Goal: Task Accomplishment & Management: Use online tool/utility

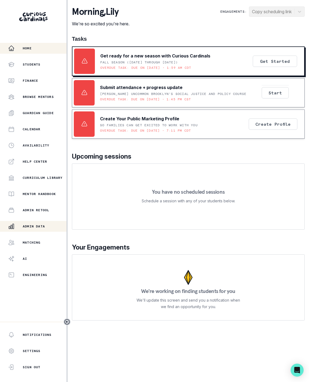
click at [32, 230] on button "Admin Data" at bounding box center [33, 226] width 66 height 11
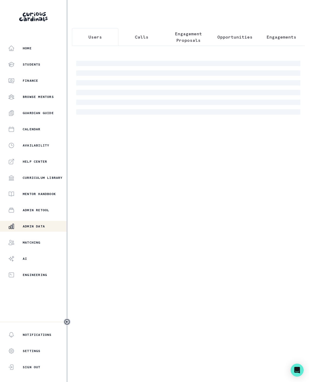
click at [185, 39] on p "Engagement Proposals" at bounding box center [187, 37] width 37 height 13
click at [66, 320] on icon "Toggle sidebar" at bounding box center [67, 322] width 5 height 5
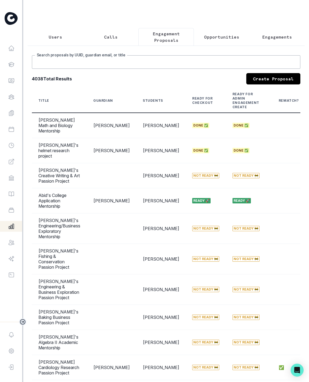
click at [68, 66] on input "Search proposals by UUID, guardian email, or title" at bounding box center [166, 62] width 268 height 14
type input "[PERSON_NAME]"
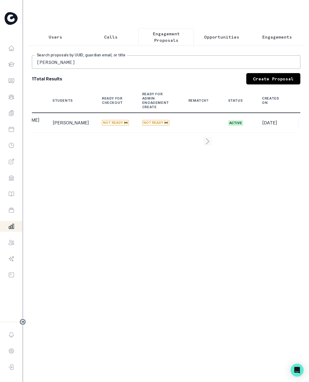
scroll to position [0, 96]
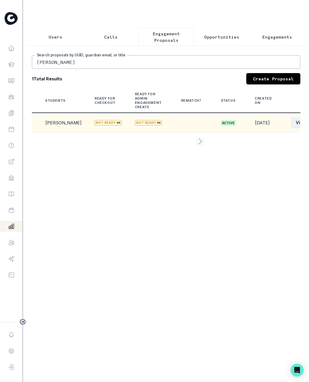
click at [291, 128] on button "View" at bounding box center [301, 122] width 20 height 11
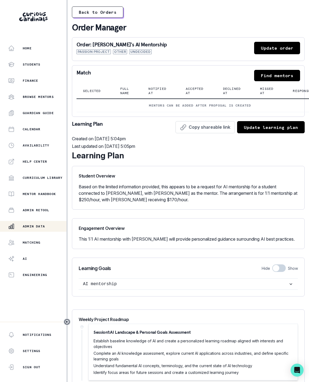
click at [275, 81] on button "Find mentors" at bounding box center [277, 75] width 46 height 11
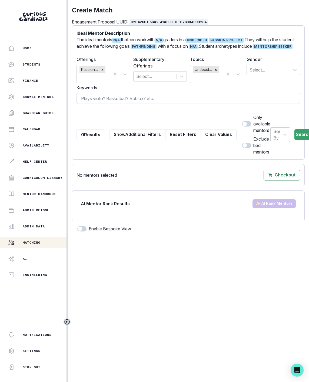
click at [101, 103] on input at bounding box center [187, 98] width 223 height 11
click at [98, 104] on input at bounding box center [187, 98] width 223 height 11
paste input "[PERSON_NAME]"
type input "[PERSON_NAME]"
click at [68, 323] on icon "Toggle sidebar" at bounding box center [67, 322] width 6 height 6
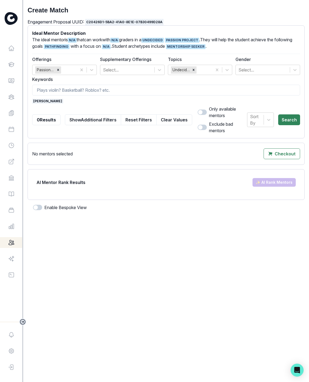
click at [289, 123] on button "Search" at bounding box center [289, 119] width 22 height 11
click at [58, 101] on span "[PERSON_NAME]" at bounding box center [47, 101] width 31 height 5
click at [55, 92] on input at bounding box center [166, 90] width 268 height 11
type input "[PERSON_NAME]"
click at [289, 117] on button "Search" at bounding box center [289, 119] width 22 height 11
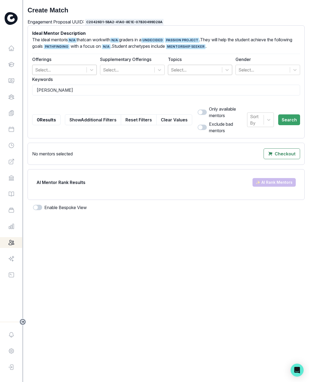
drag, startPoint x: 63, startPoint y: 93, endPoint x: -28, endPoint y: 93, distance: 90.7
click at [0, 93] on html "Home Students Finance Browse Mentors Guardian Guide Calendar Availability Help …" at bounding box center [154, 191] width 309 height 382
click at [45, 92] on input at bounding box center [166, 90] width 268 height 11
paste input "Vinoucur"
type input "Vinoucur"
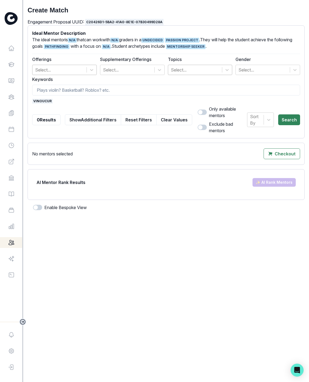
click at [289, 119] on button "Search" at bounding box center [289, 119] width 22 height 11
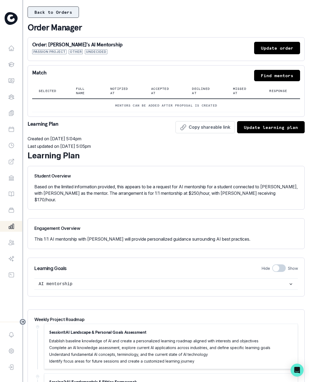
click at [46, 13] on button "Back to Orders" at bounding box center [53, 11] width 51 height 11
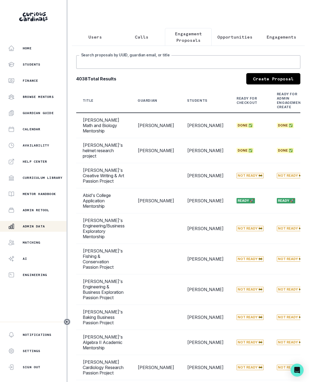
click at [106, 69] on input "Search proposals by UUID, guardian email, or title" at bounding box center [188, 62] width 224 height 14
type input "[PERSON_NAME]"
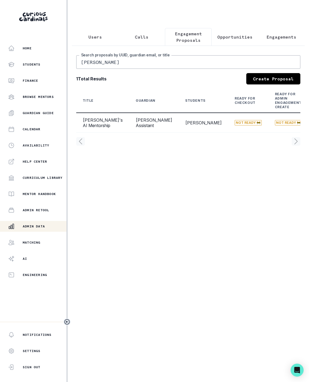
click at [64, 323] on icon "Toggle sidebar" at bounding box center [67, 322] width 6 height 6
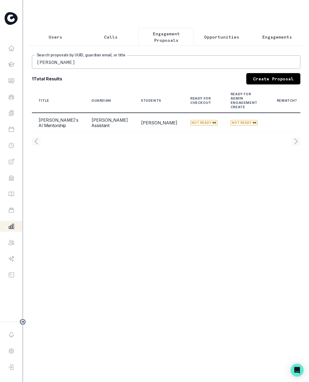
scroll to position [0, 96]
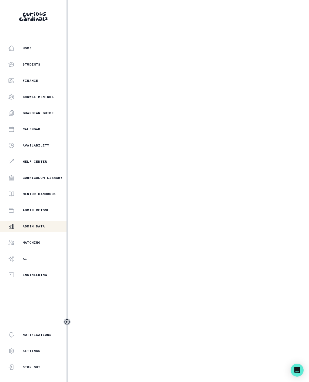
select select "e033fb60-c44d-4508-bd33-ec0706a1598e"
select select "5544d42b-75e4-4e6a-80dd-da7258343d57"
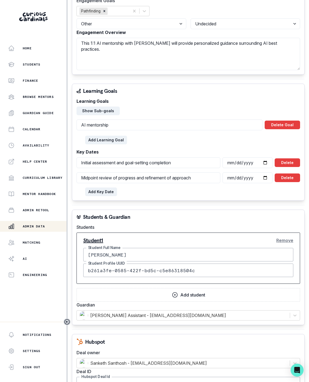
scroll to position [284, 0]
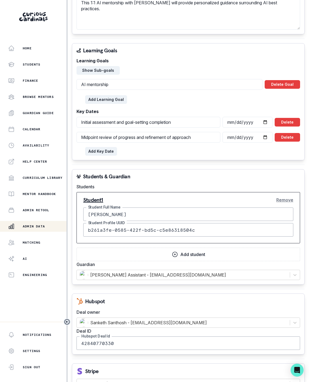
click at [68, 321] on icon "Toggle sidebar" at bounding box center [67, 322] width 6 height 6
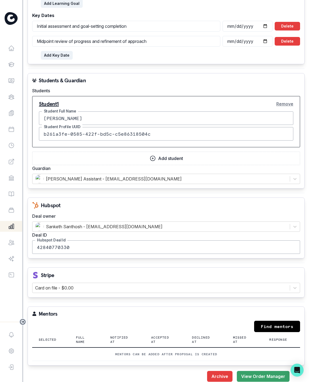
scroll to position [381, 0]
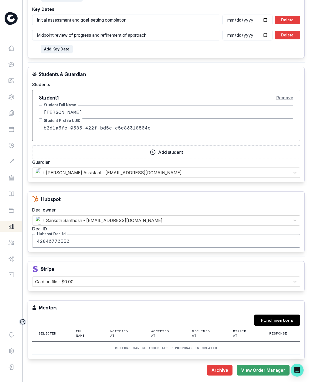
click at [285, 322] on link "Find mentors" at bounding box center [277, 320] width 46 height 11
